Goal: Information Seeking & Learning: Learn about a topic

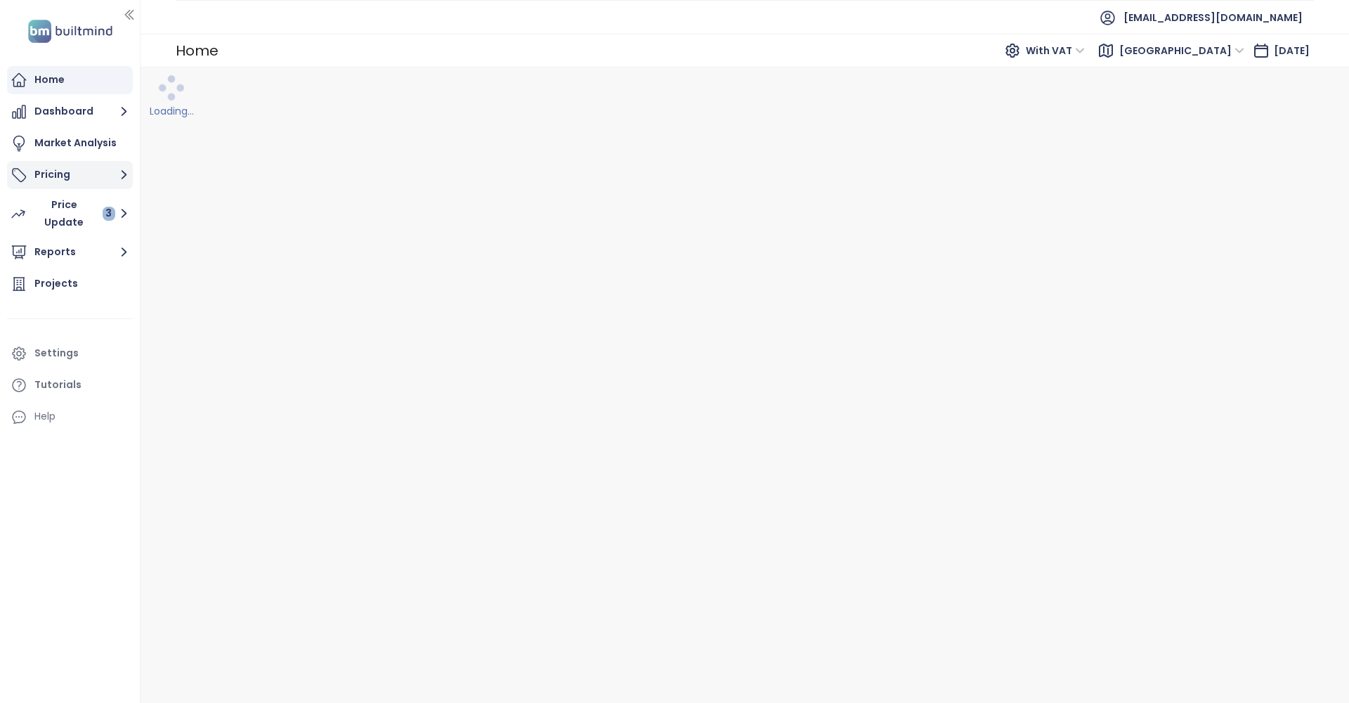
click at [92, 174] on button "Pricing" at bounding box center [70, 175] width 126 height 28
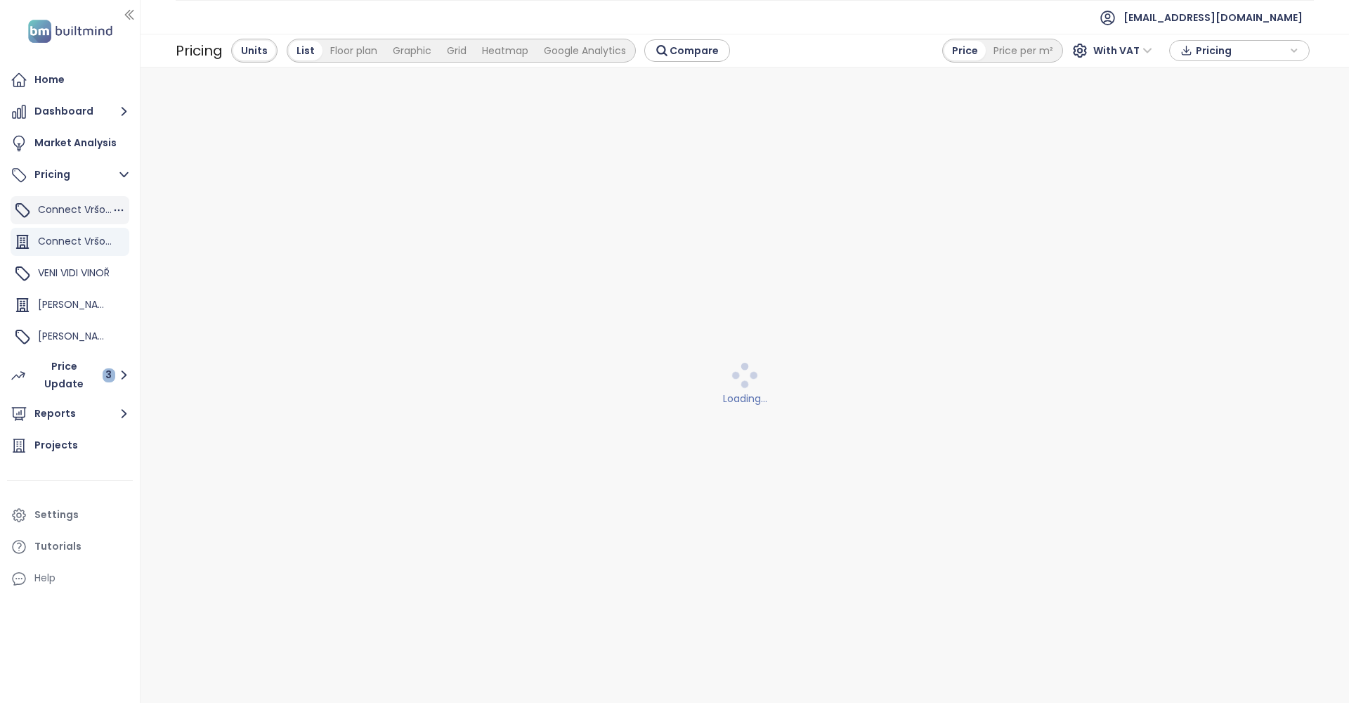
click at [89, 219] on div "Connect Vršovice 5,7,8,9" at bounding box center [70, 210] width 119 height 28
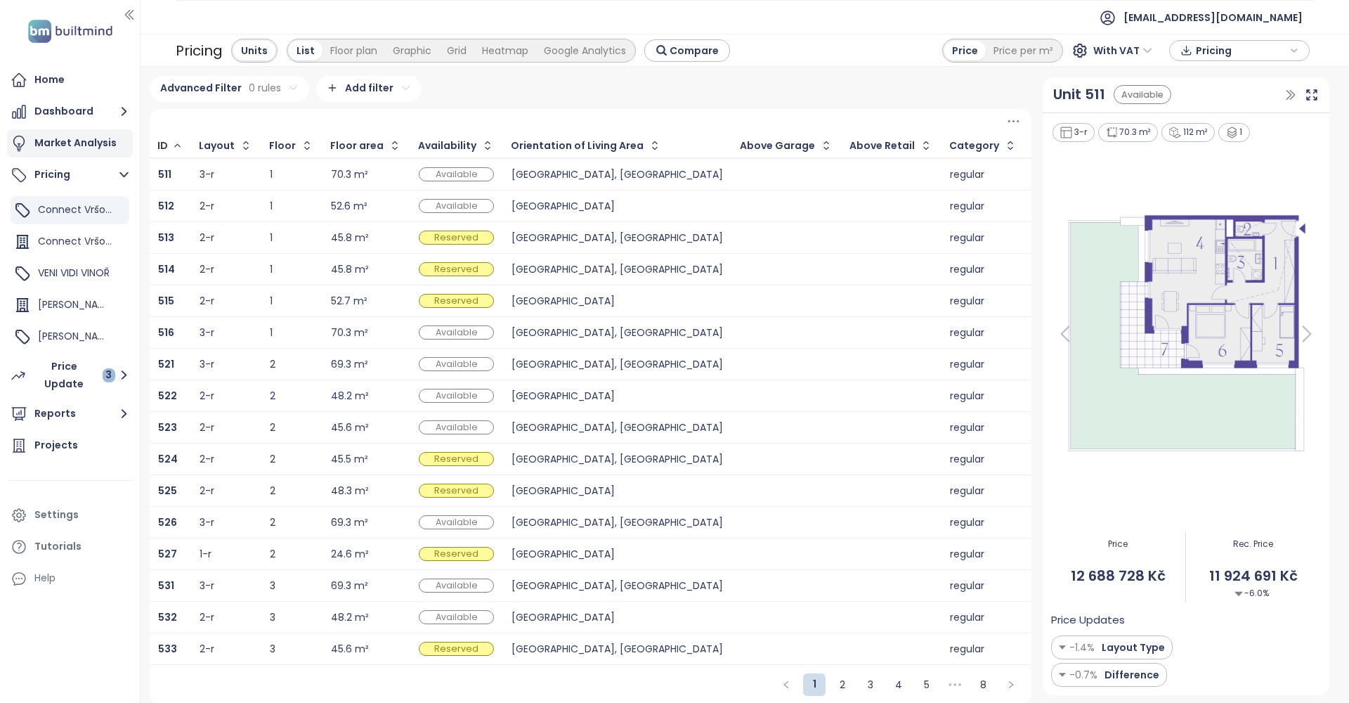
click at [82, 143] on div "Market Analysis" at bounding box center [75, 143] width 82 height 18
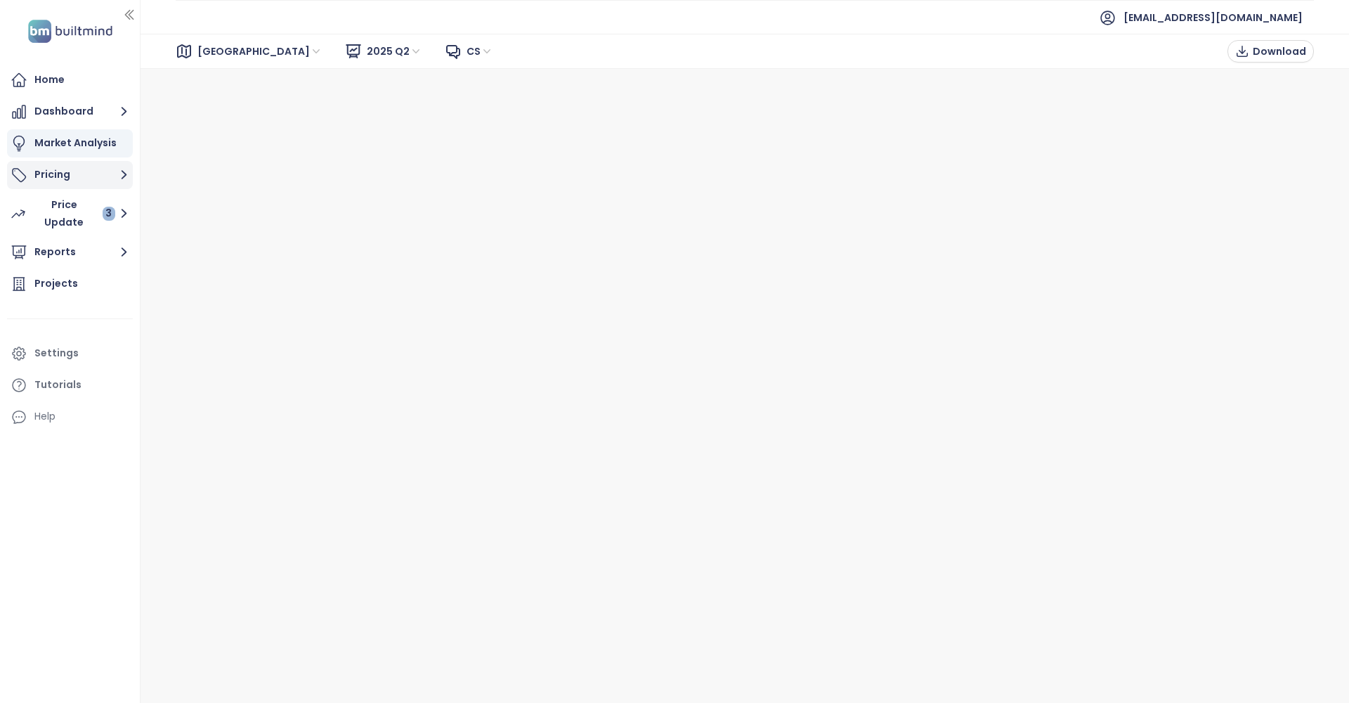
click at [82, 167] on button "Pricing" at bounding box center [70, 175] width 126 height 28
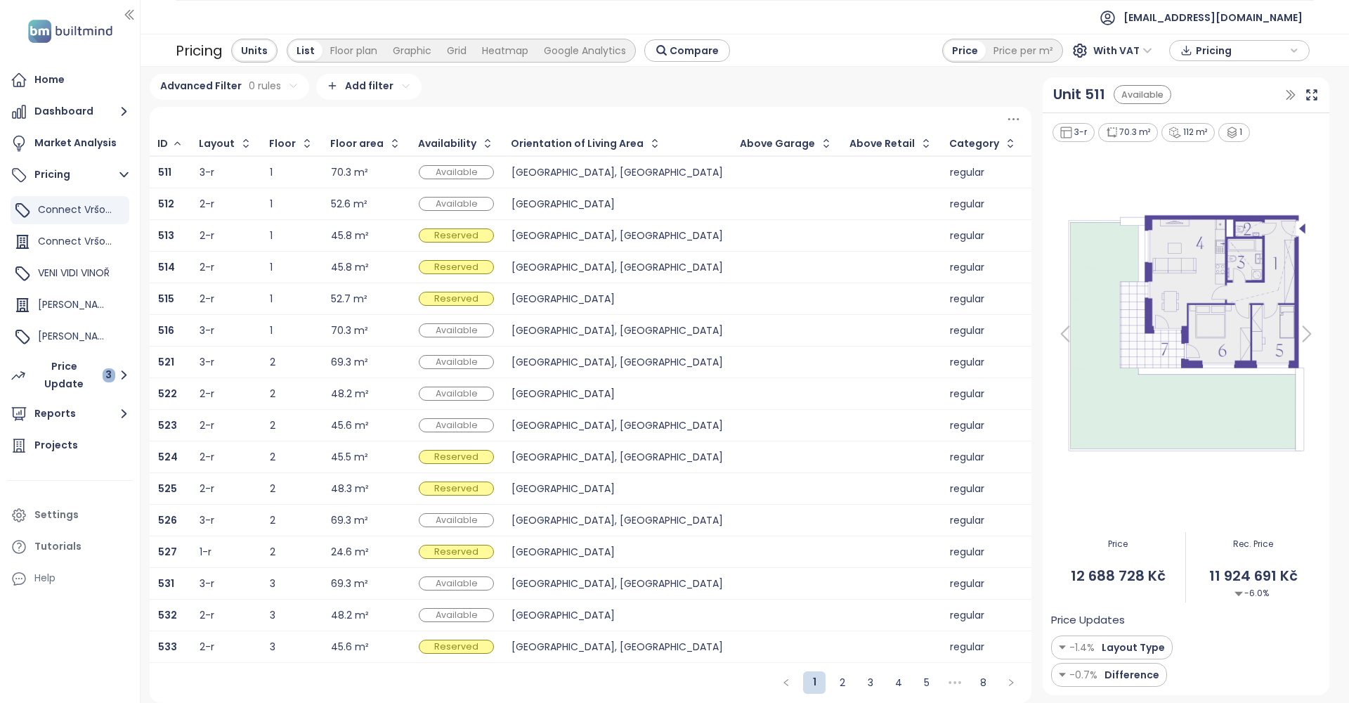
scroll to position [3, 0]
click at [105, 240] on span "Connect Vršovice 1,2,3,4,6" at bounding box center [101, 241] width 126 height 14
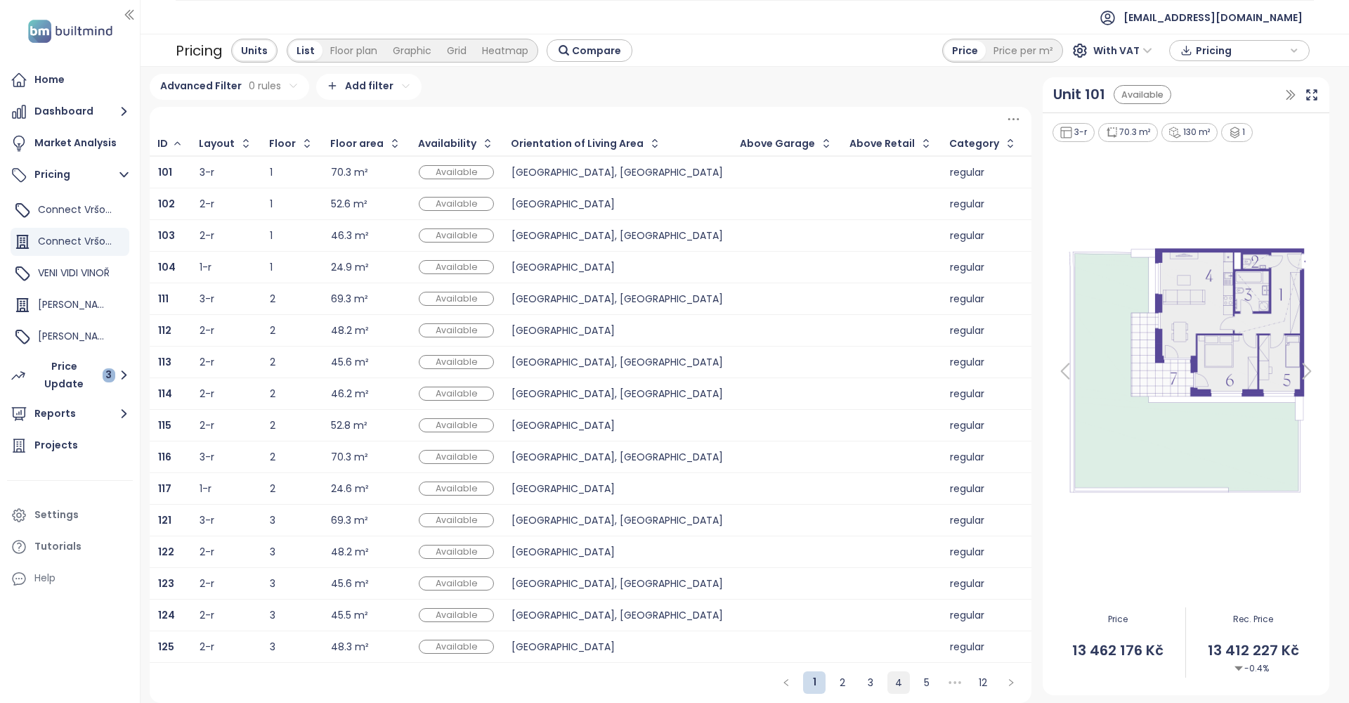
click at [897, 679] on link "4" at bounding box center [898, 682] width 21 height 21
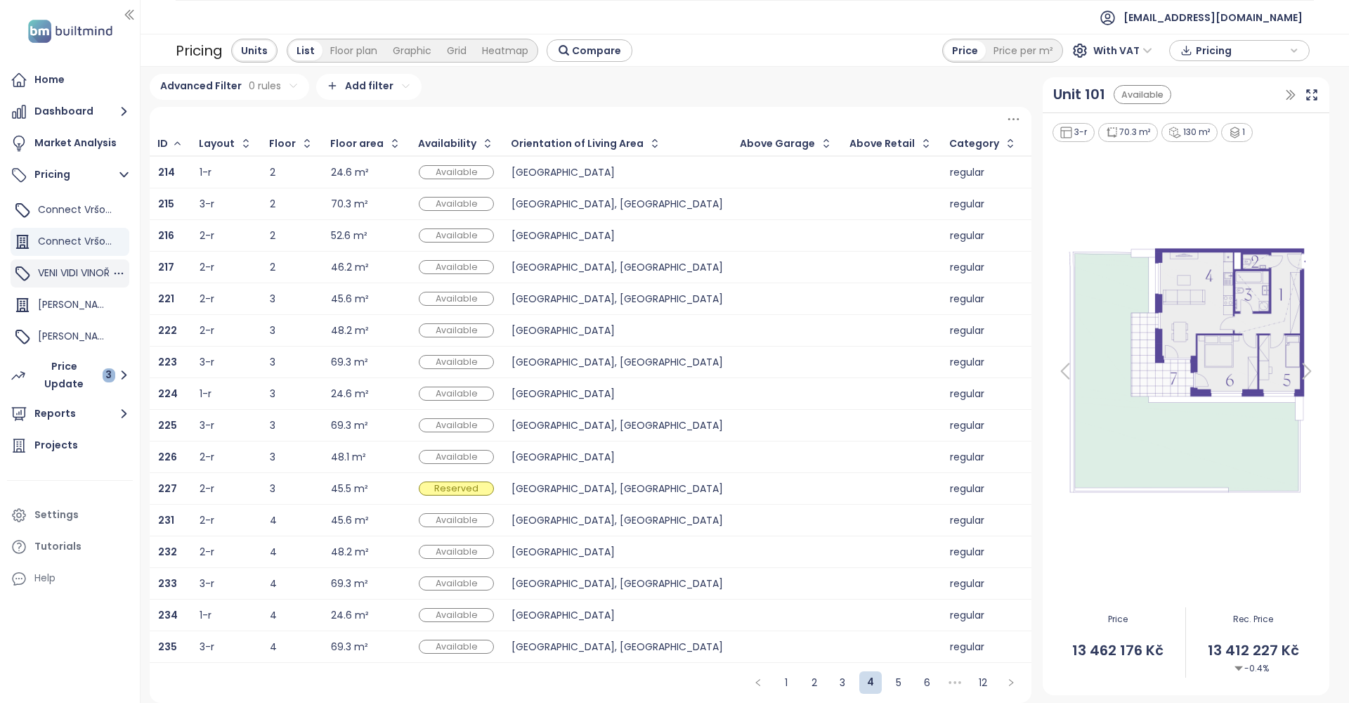
click at [77, 278] on span "VENI VIDI VINOŘ" at bounding box center [74, 273] width 72 height 14
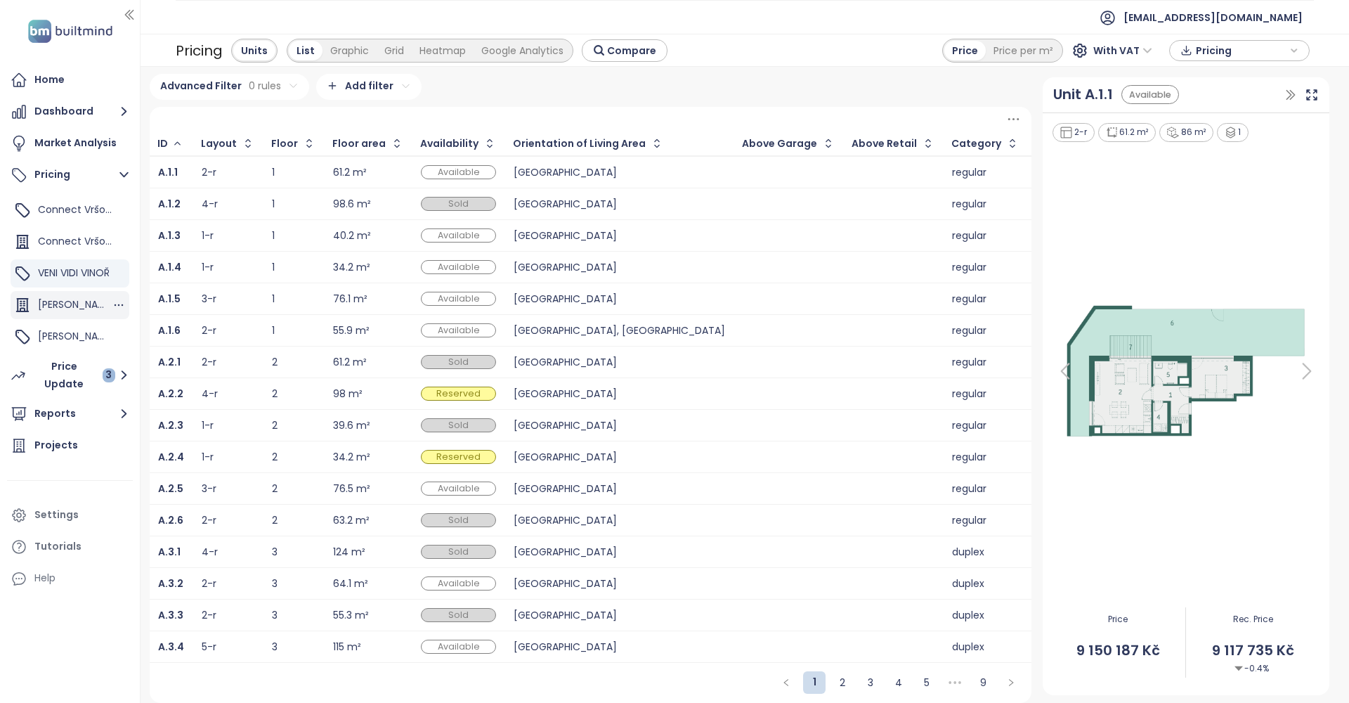
click at [105, 297] on span "Prosek Stoupající" at bounding box center [102, 304] width 129 height 14
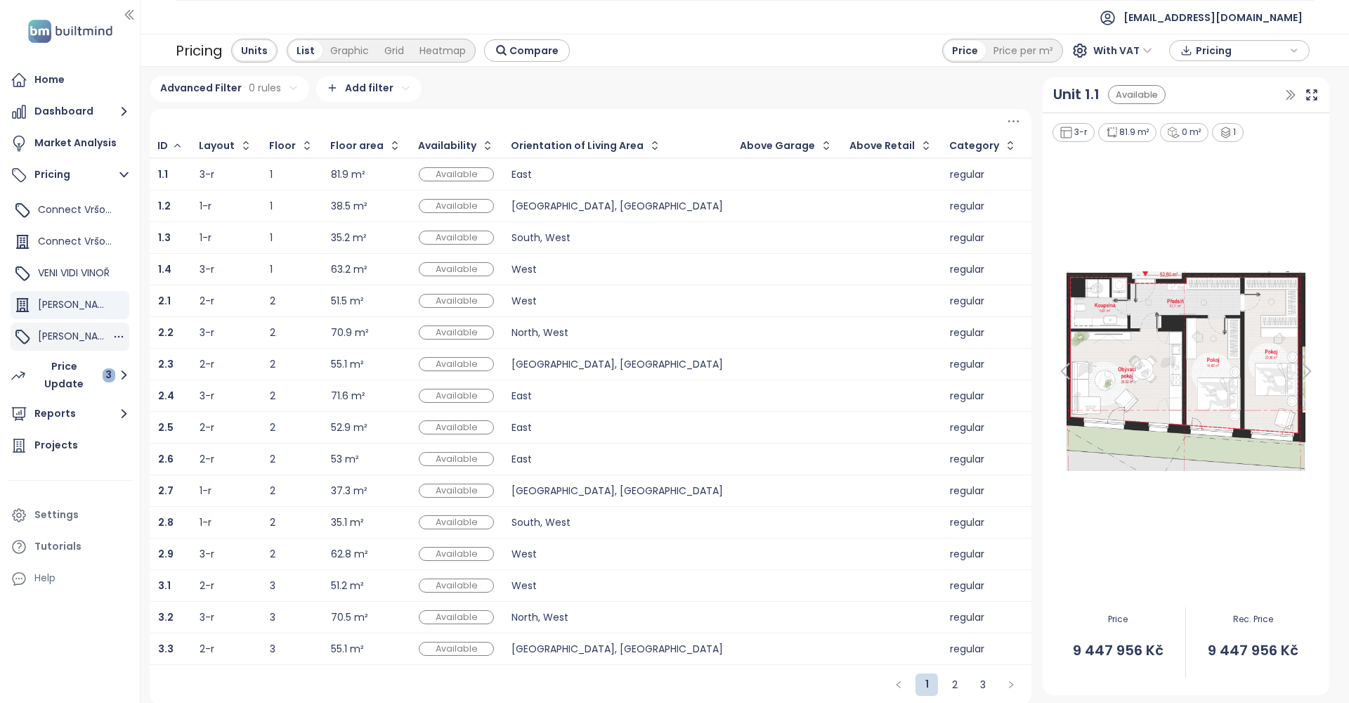
click at [68, 327] on div "Prosek" at bounding box center [70, 337] width 119 height 28
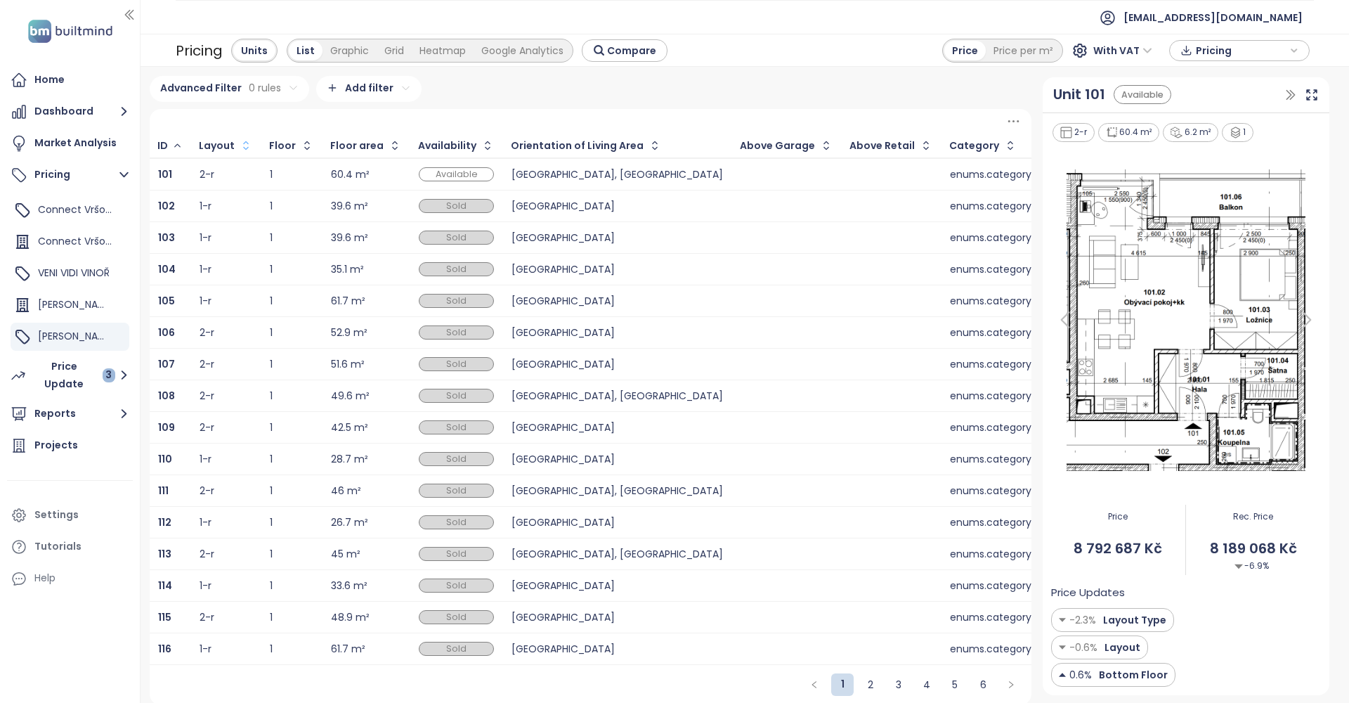
click at [240, 150] on icon "button" at bounding box center [246, 145] width 14 height 14
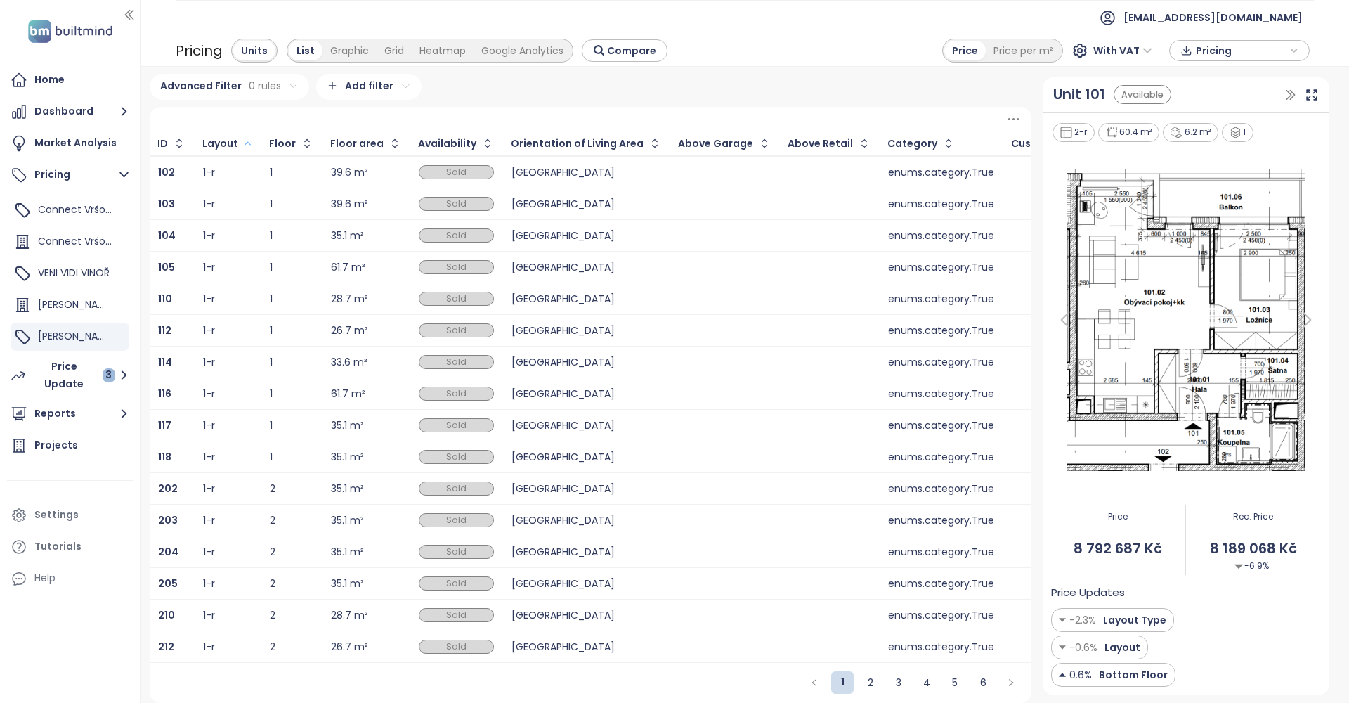
scroll to position [3, 0]
click at [902, 682] on link "3" at bounding box center [898, 682] width 21 height 21
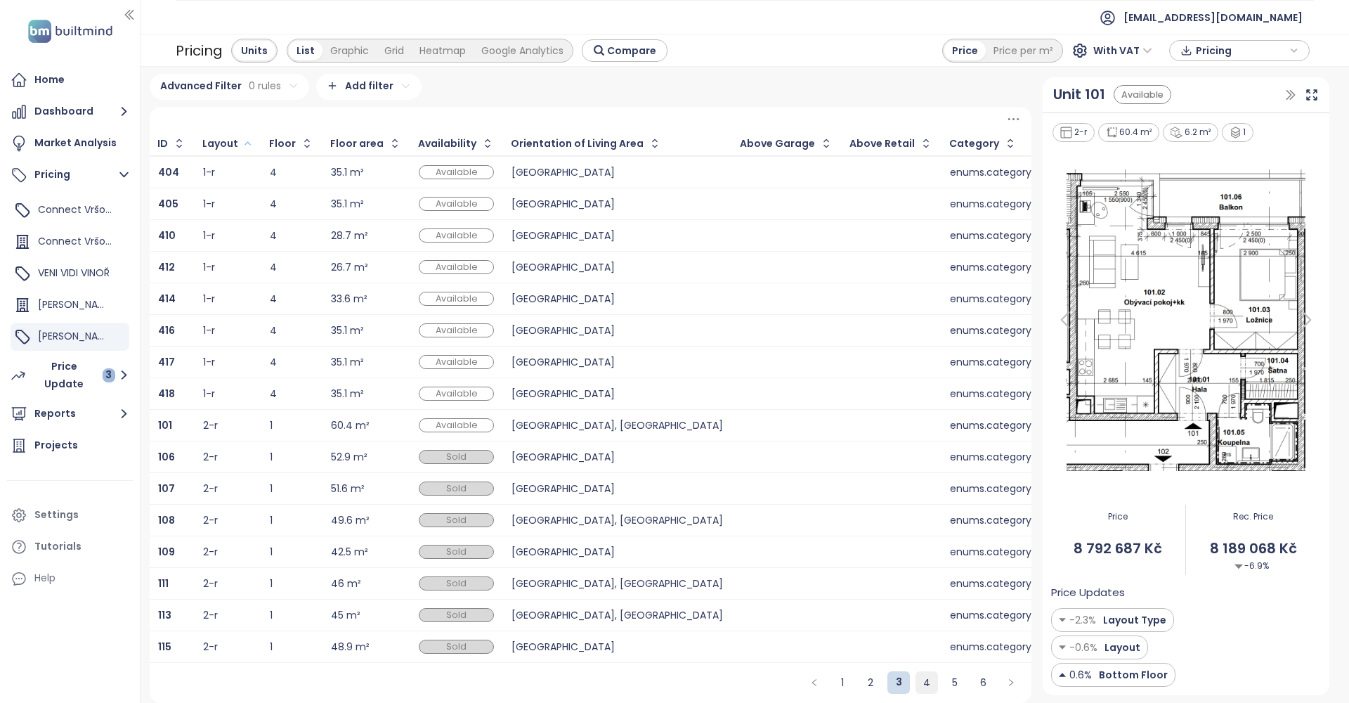
click at [930, 689] on link "4" at bounding box center [926, 682] width 21 height 21
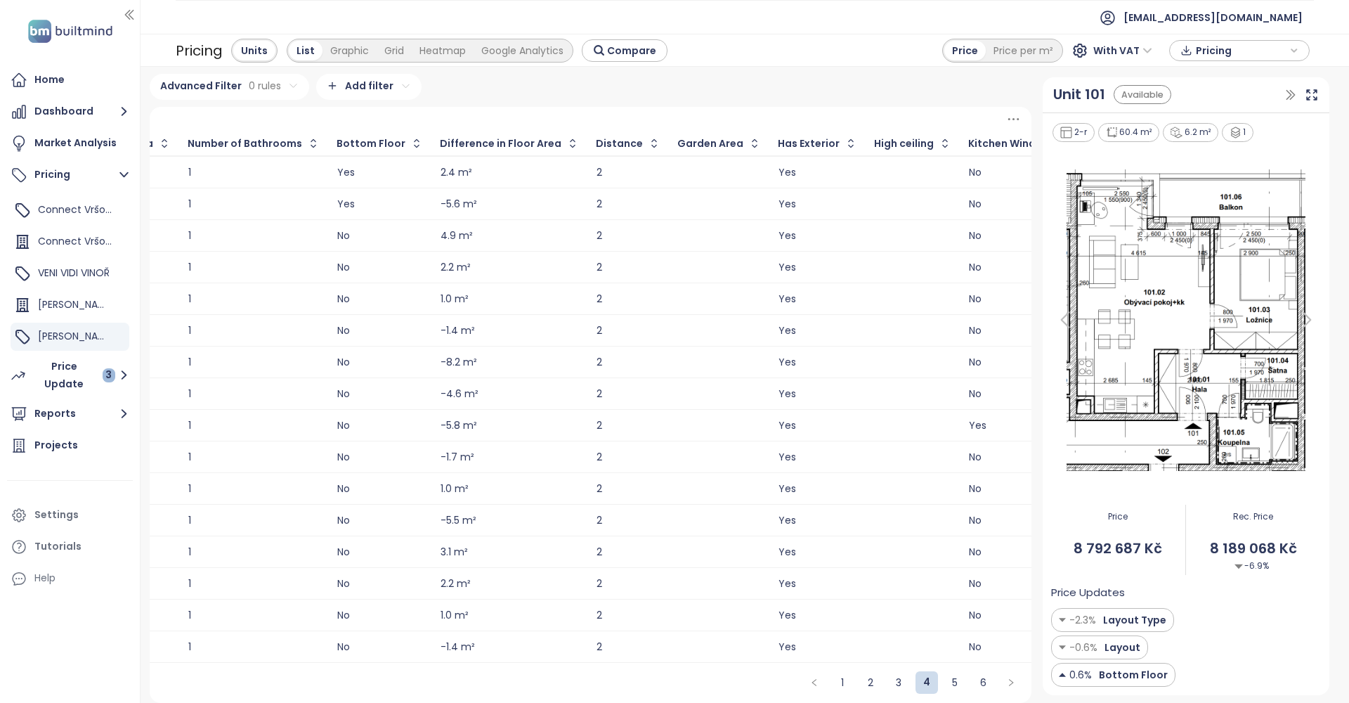
scroll to position [0, 1081]
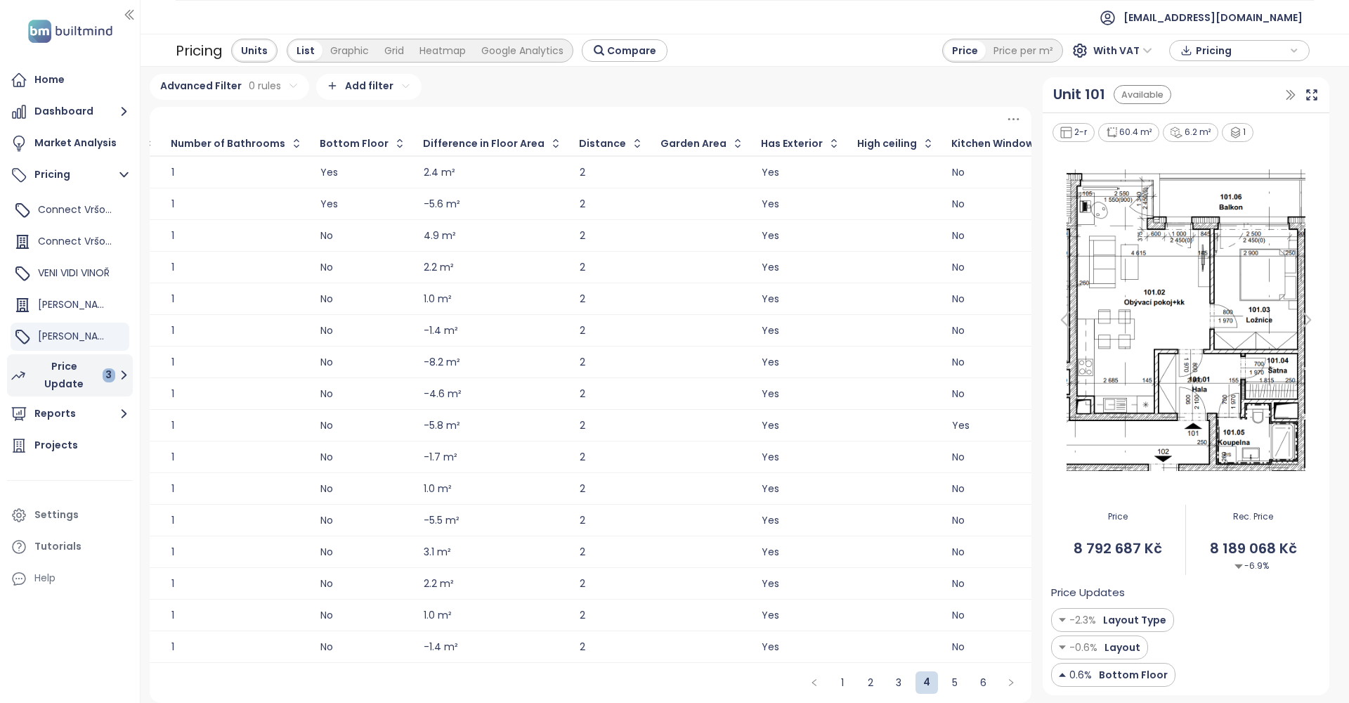
click at [67, 379] on div "Price Update 3" at bounding box center [74, 375] width 82 height 35
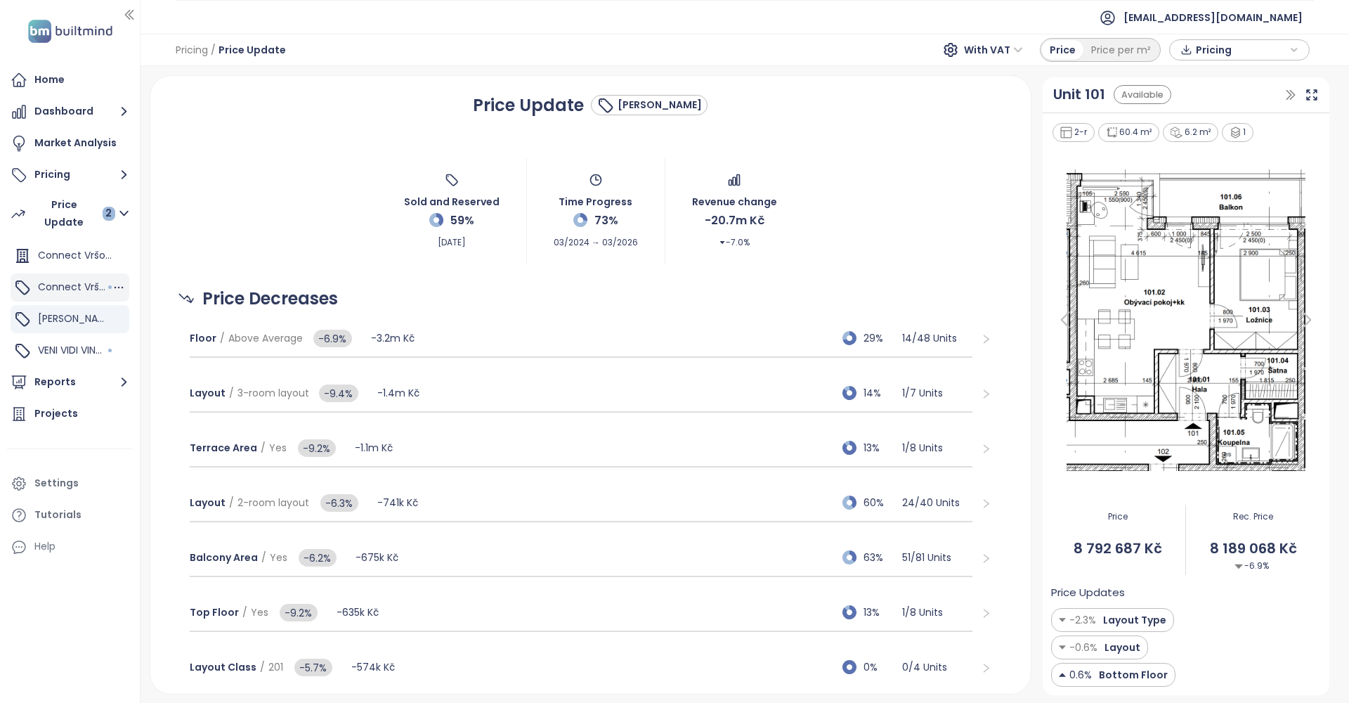
click at [89, 287] on span "Connect Vršovice 5,7,8,9" at bounding box center [99, 287] width 122 height 14
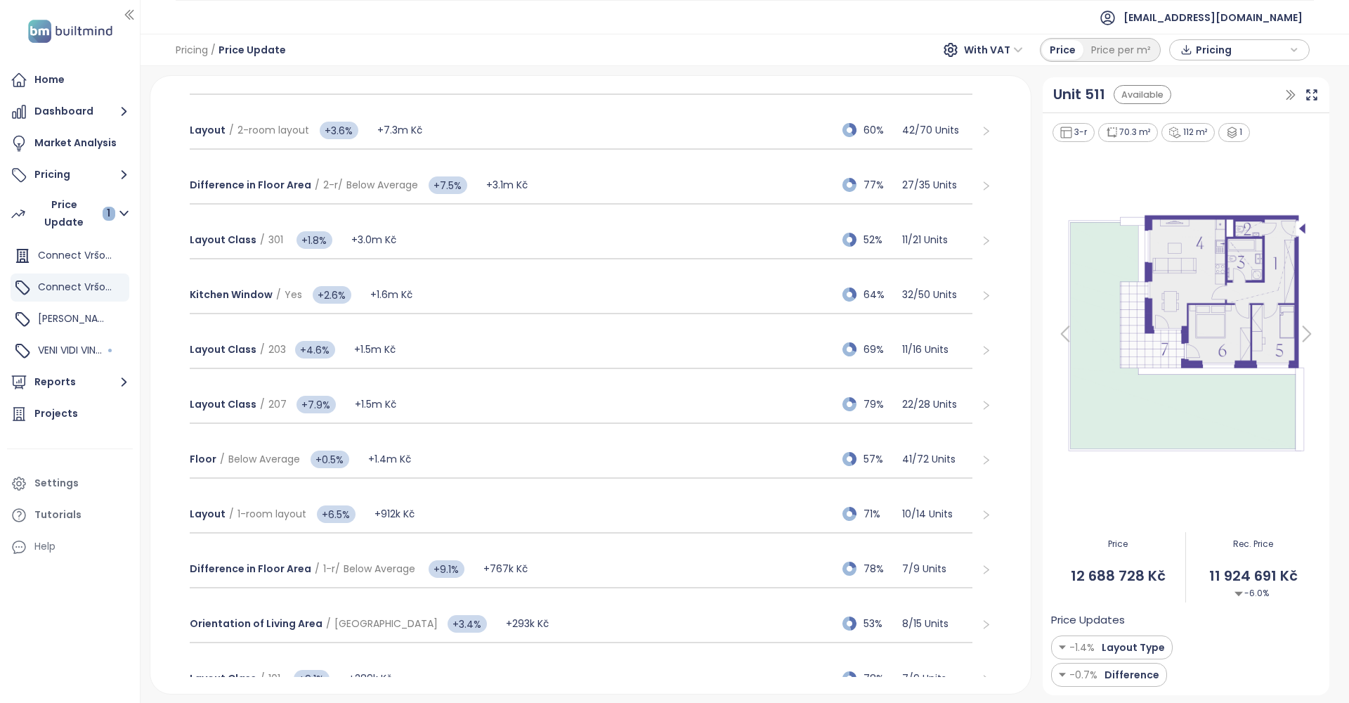
scroll to position [260, 0]
click at [86, 318] on div "Prosek" at bounding box center [70, 319] width 119 height 28
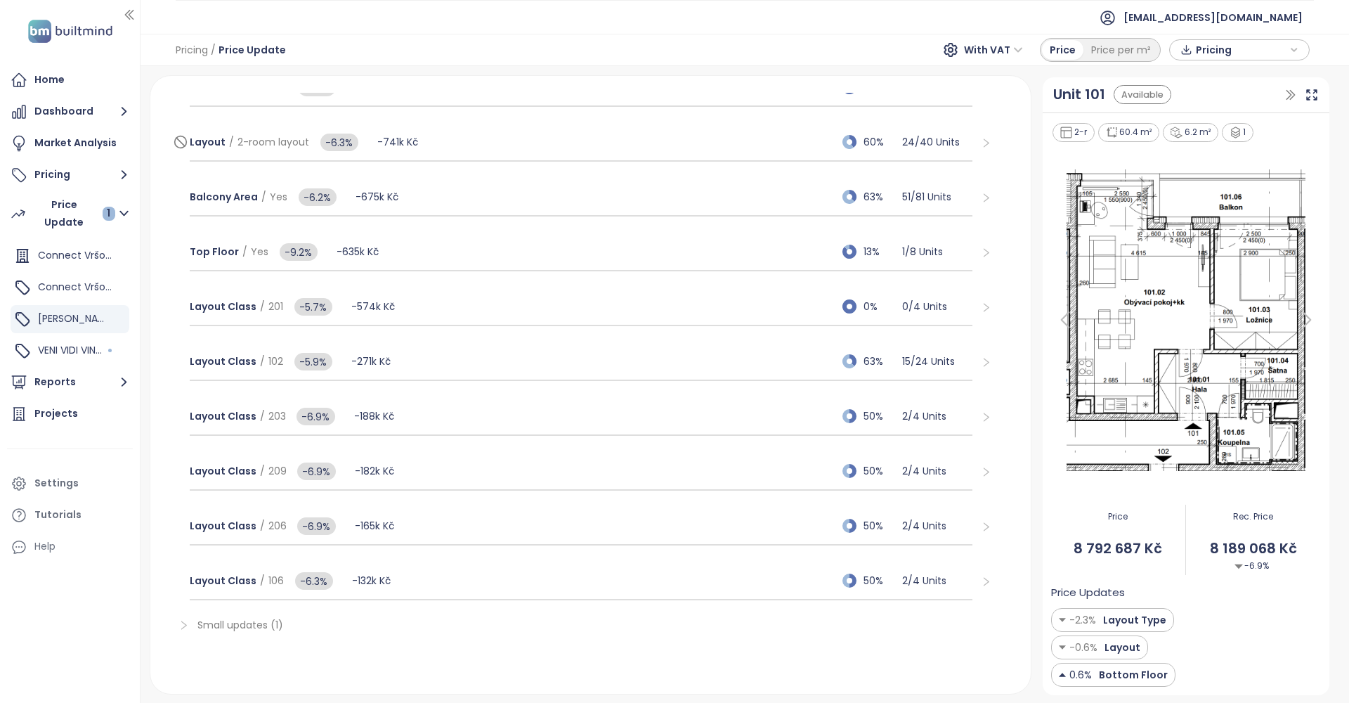
scroll to position [361, 0]
click at [62, 321] on span "Prosek" at bounding box center [76, 318] width 77 height 14
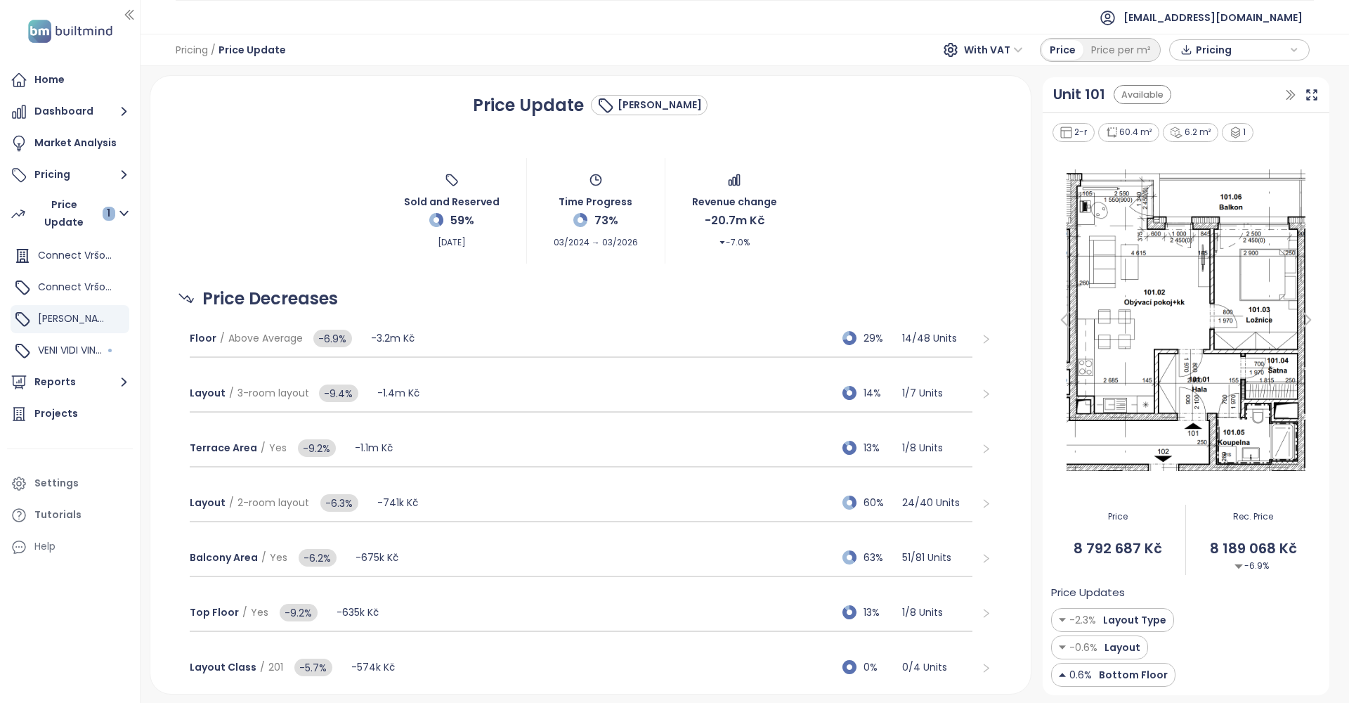
scroll to position [0, 0]
click at [67, 285] on span "Connect Vršovice 5,7,8,9" at bounding box center [99, 287] width 122 height 14
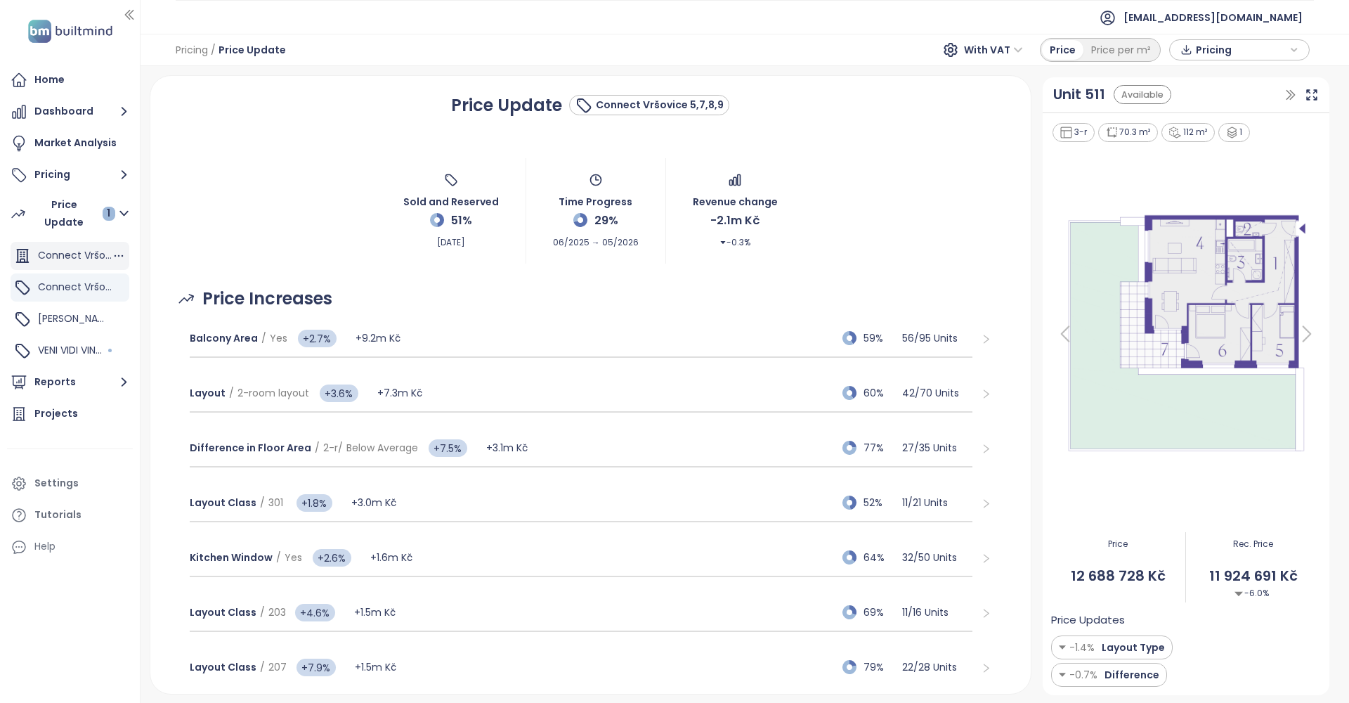
click at [82, 254] on span "Connect Vršovice 1,2,3,4,6" at bounding box center [101, 255] width 126 height 14
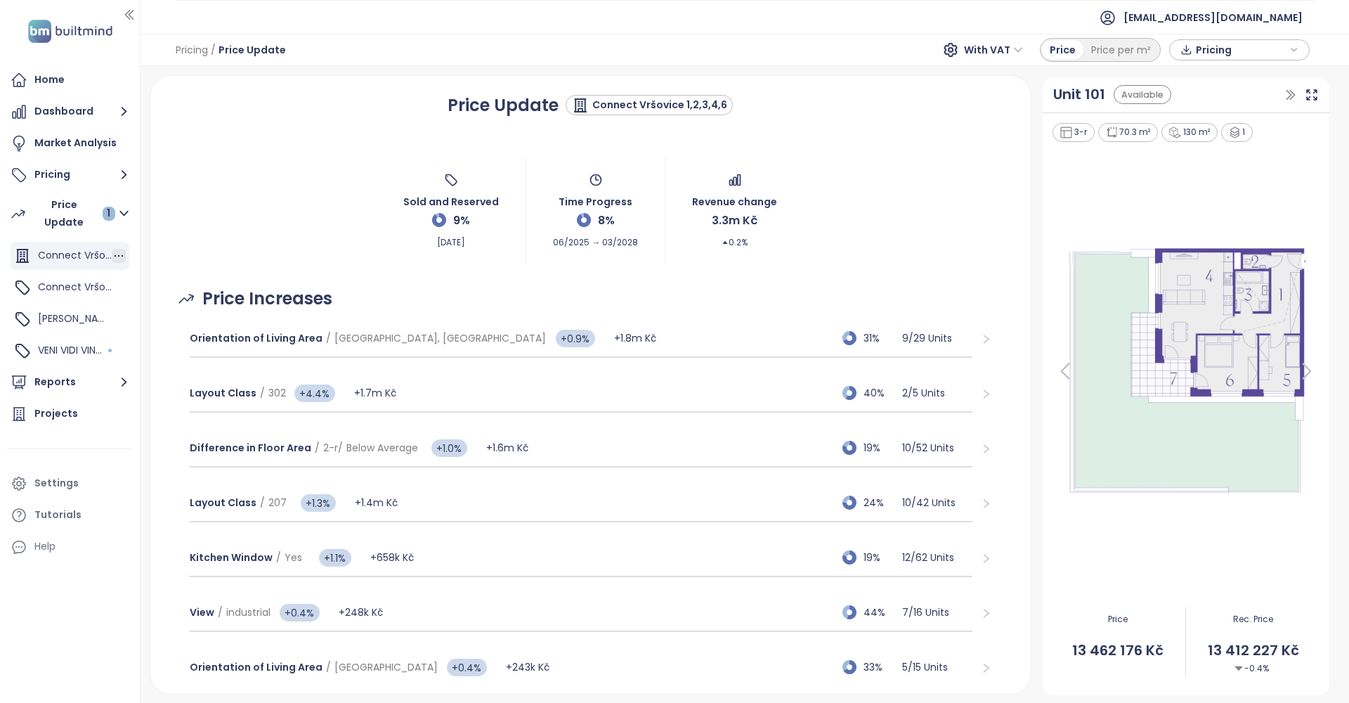
click at [119, 254] on icon "button" at bounding box center [119, 256] width 14 height 14
click at [245, 224] on div "Sold and Reserved 9% Aug 20, 2025 Time Progress 8% 06/2025 → 03/2028 Revenue ch…" at bounding box center [590, 211] width 847 height 105
click at [646, 107] on div "Connect Vršovice 1,2,3,4,6" at bounding box center [659, 105] width 135 height 15
click at [635, 101] on div "Connect Vršovice 1,2,3,4,6" at bounding box center [659, 105] width 135 height 15
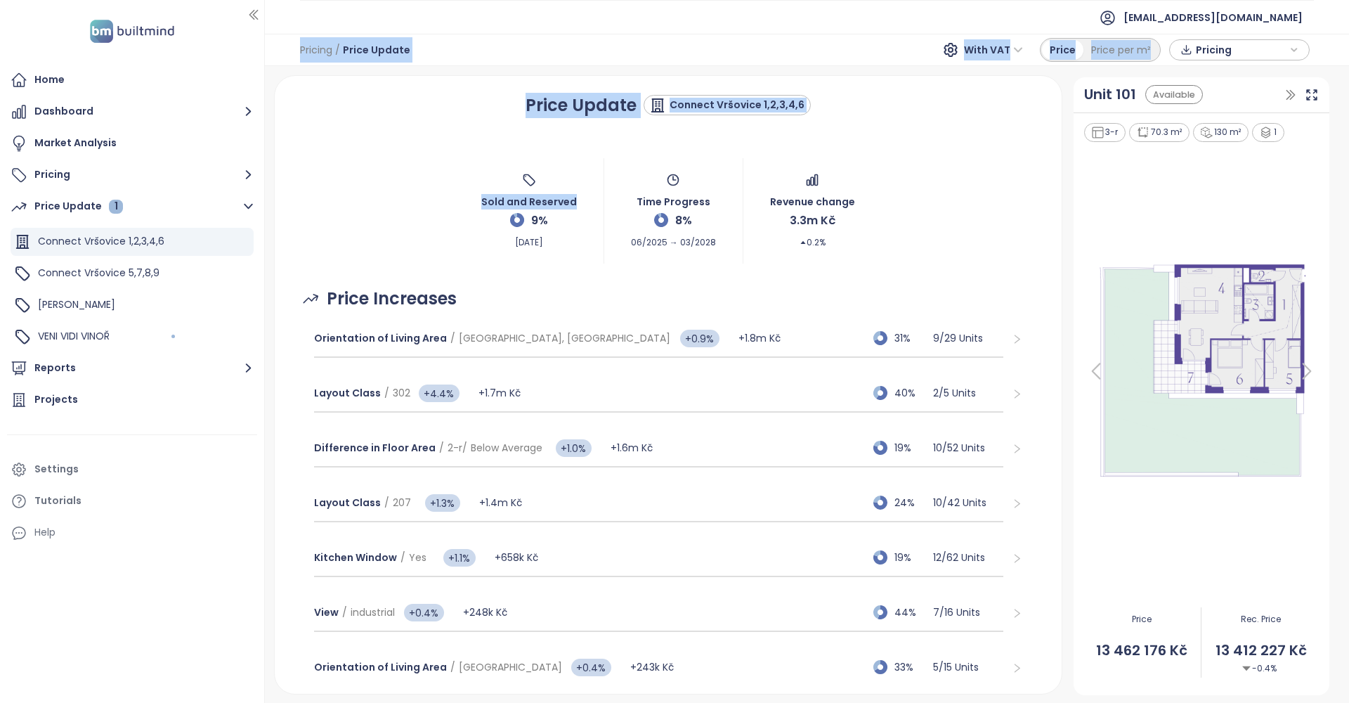
drag, startPoint x: 140, startPoint y: 254, endPoint x: 265, endPoint y: 257, distance: 125.1
click at [265, 257] on div at bounding box center [263, 351] width 7 height 703
click at [149, 273] on span "Connect Vršovice 5,7,8,9" at bounding box center [99, 273] width 122 height 14
